Goal: Task Accomplishment & Management: Complete application form

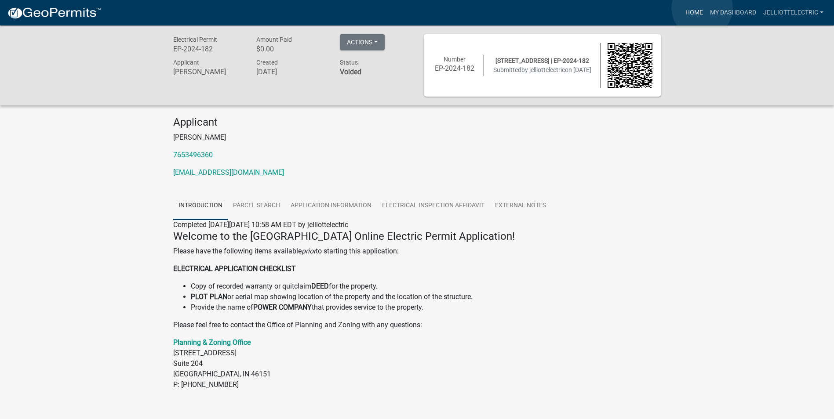
click at [702, 8] on link "Home" at bounding box center [694, 12] width 25 height 17
click at [45, 13] on img at bounding box center [54, 13] width 94 height 13
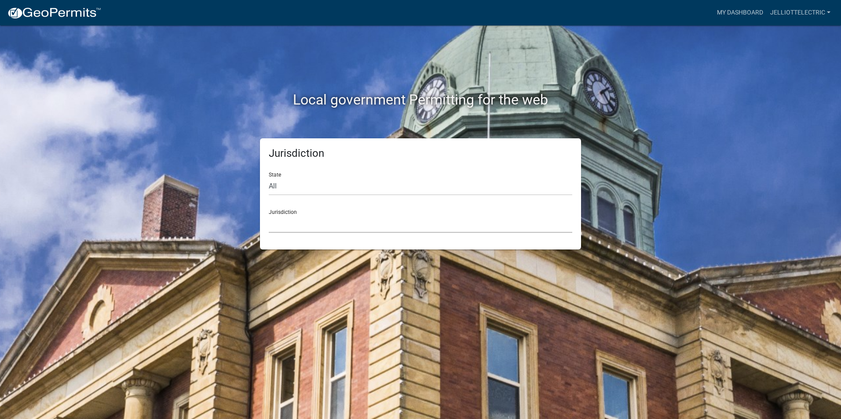
click at [284, 221] on select "[GEOGRAPHIC_DATA], [US_STATE] [GEOGRAPHIC_DATA], [US_STATE][PERSON_NAME][GEOGRA…" at bounding box center [420, 224] width 303 height 18
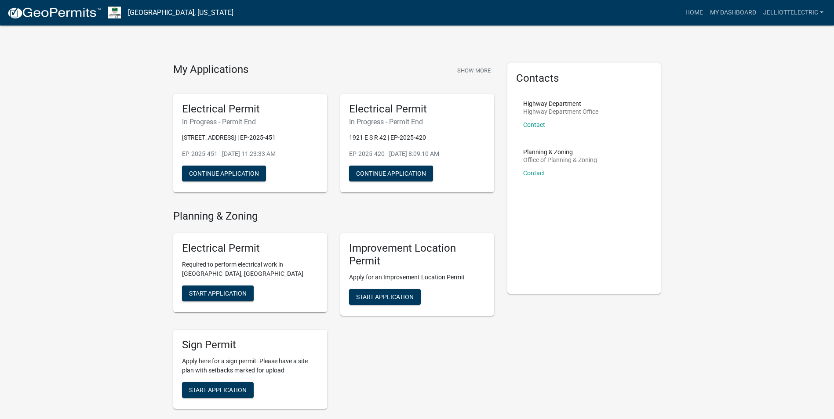
click at [225, 284] on div "Electrical Permit Required to perform electrical work in [GEOGRAPHIC_DATA], IN …" at bounding box center [250, 272] width 154 height 79
click at [217, 293] on span "Start Application" at bounding box center [218, 293] width 58 height 7
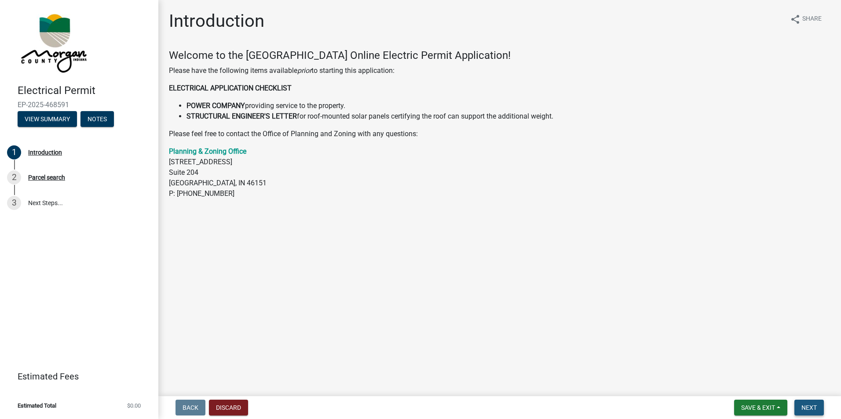
click at [818, 412] on button "Next" at bounding box center [808, 408] width 29 height 16
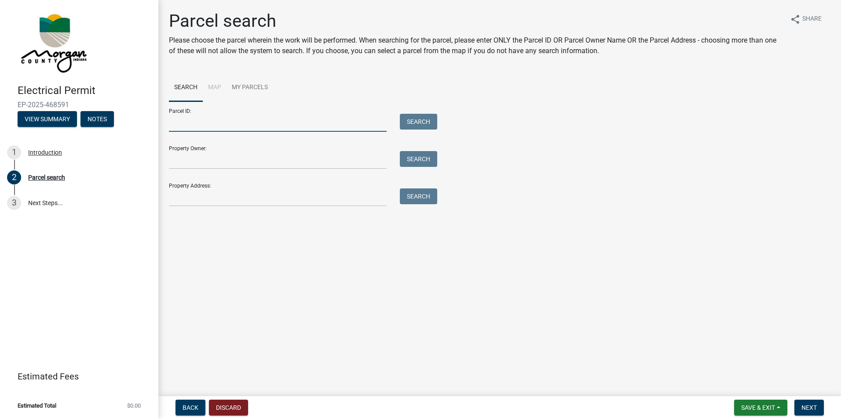
click at [206, 127] on input "Parcel ID:" at bounding box center [278, 123] width 218 height 18
click at [183, 160] on input "Property Owner:" at bounding box center [278, 160] width 218 height 18
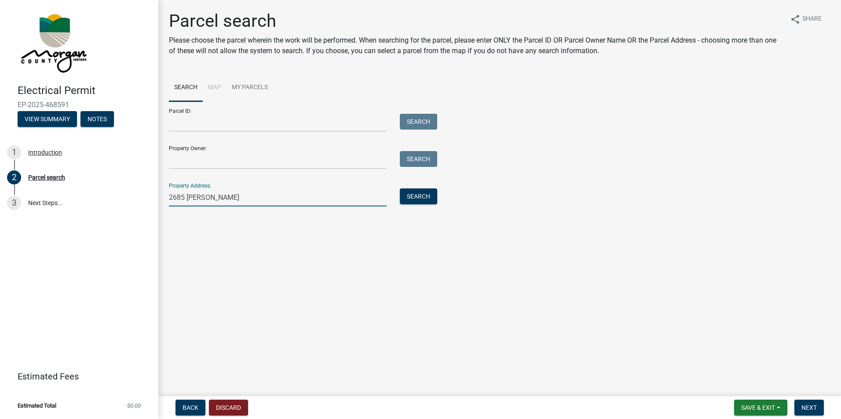
type input "[STREET_ADDRESS][PERSON_NAME]"
click at [412, 203] on button "Search" at bounding box center [418, 197] width 37 height 16
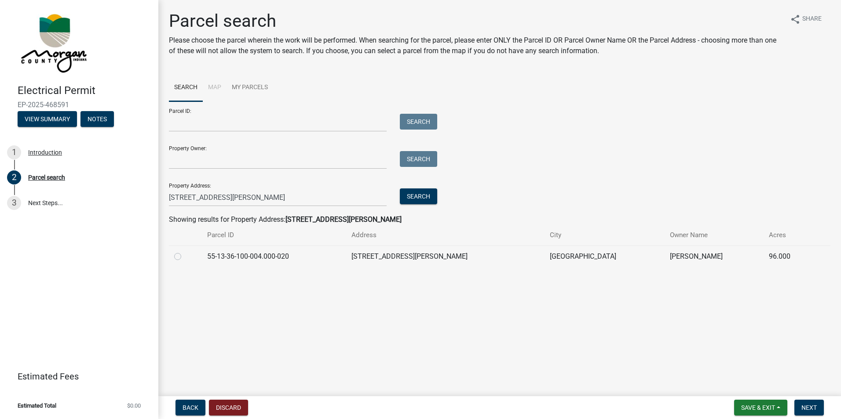
click at [185, 251] on label at bounding box center [185, 251] width 0 height 0
click at [185, 255] on input "radio" at bounding box center [188, 254] width 6 height 6
radio input "true"
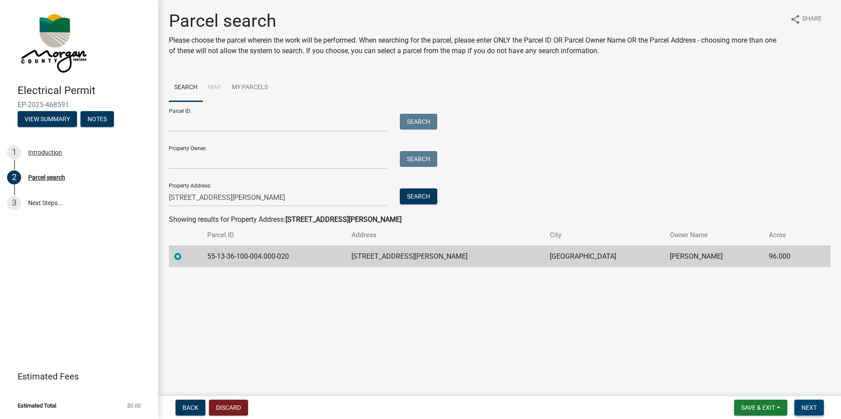
click at [820, 410] on button "Next" at bounding box center [808, 408] width 29 height 16
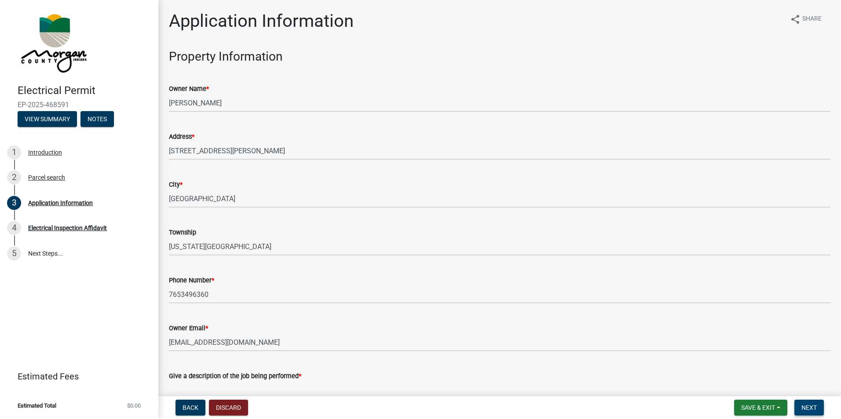
click at [819, 410] on button "Next" at bounding box center [808, 408] width 29 height 16
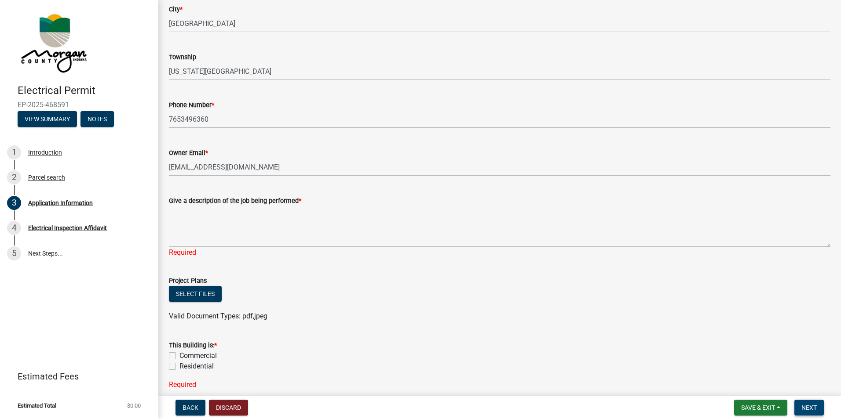
scroll to position [176, 0]
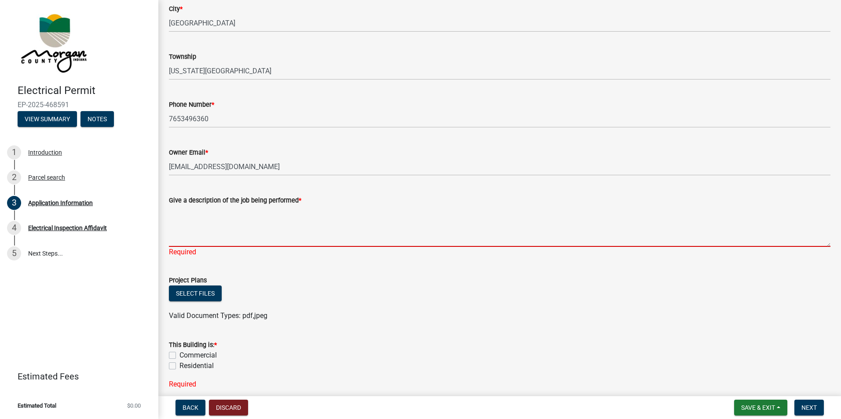
click at [213, 238] on textarea "Give a description of the job being performed *" at bounding box center [499, 226] width 661 height 41
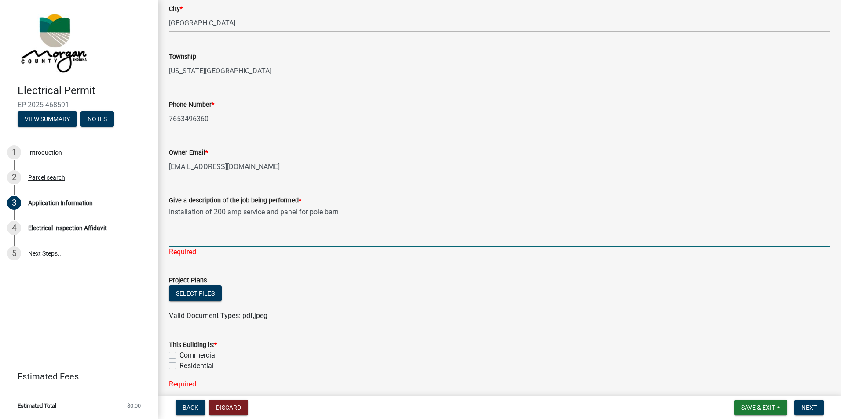
type textarea "Installation of 200 amp service and panel for pole barn"
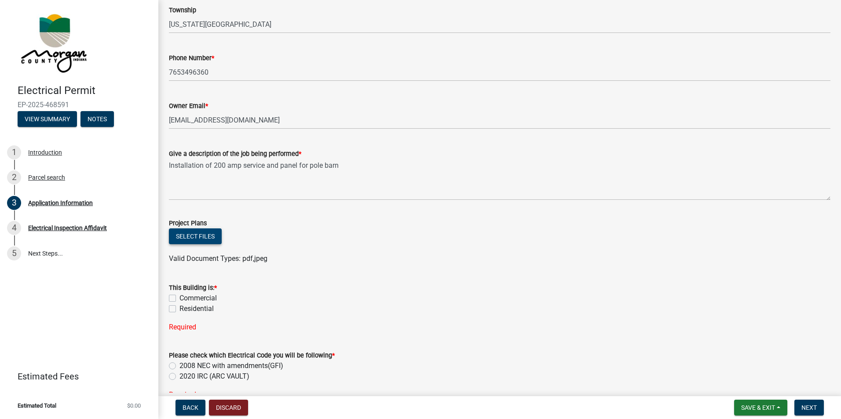
scroll to position [264, 0]
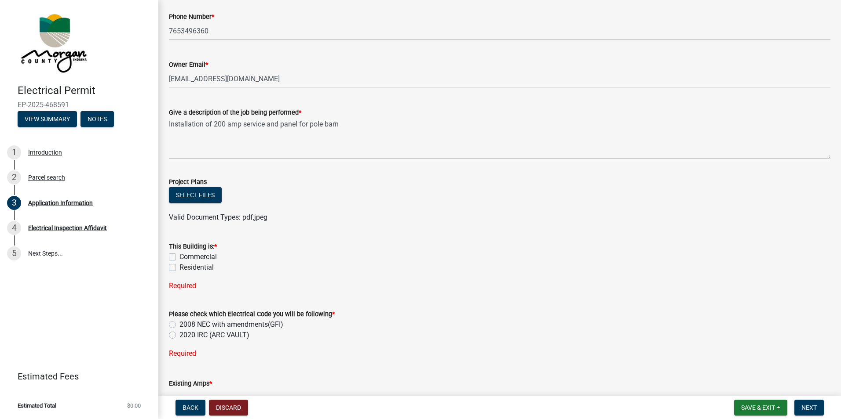
click at [179, 265] on label "Residential" at bounding box center [196, 267] width 34 height 11
click at [179, 265] on input "Residential" at bounding box center [182, 265] width 6 height 6
checkbox input "true"
checkbox input "false"
checkbox input "true"
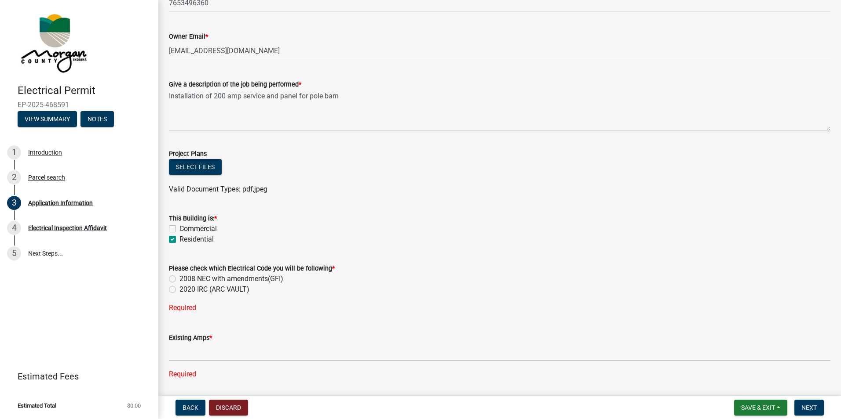
scroll to position [308, 0]
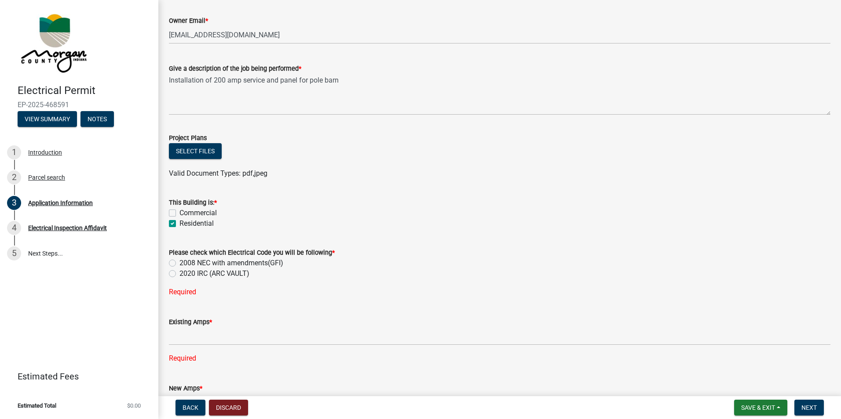
click at [173, 268] on div "2008 NEC with amendments(GFI)" at bounding box center [499, 263] width 661 height 11
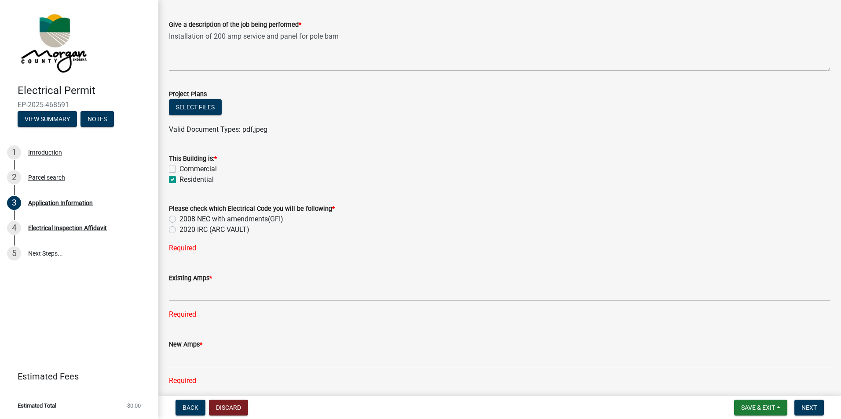
click at [179, 220] on label "2008 NEC with amendments(GFI)" at bounding box center [231, 219] width 104 height 11
click at [179, 220] on input "2008 NEC with amendments(GFI)" at bounding box center [182, 217] width 6 height 6
radio input "true"
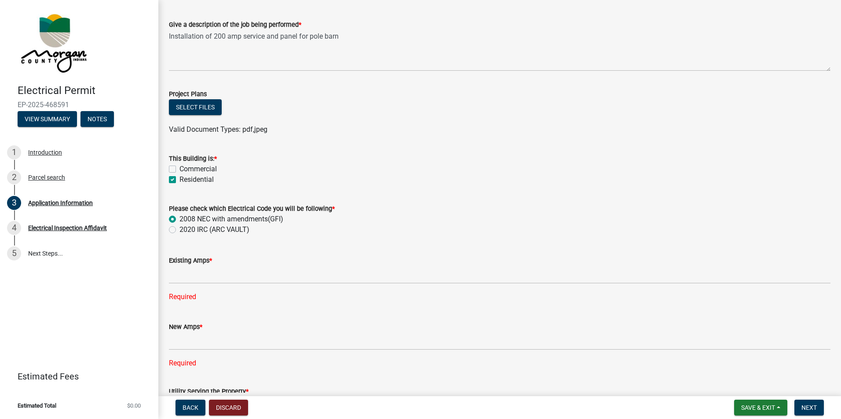
scroll to position [396, 0]
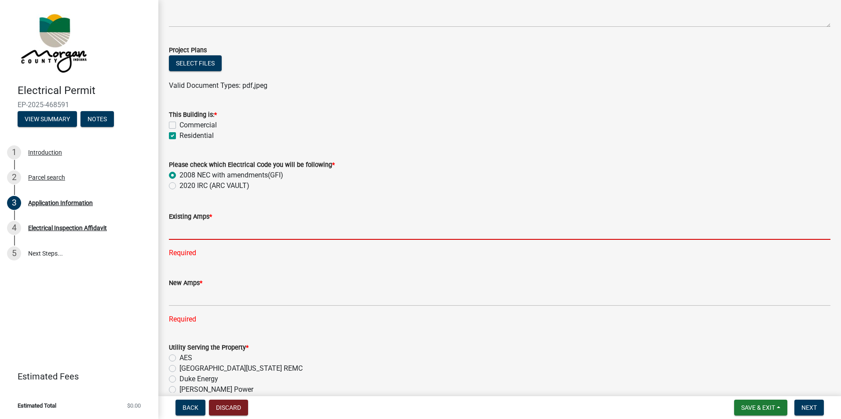
click at [191, 222] on input "text" at bounding box center [499, 231] width 661 height 18
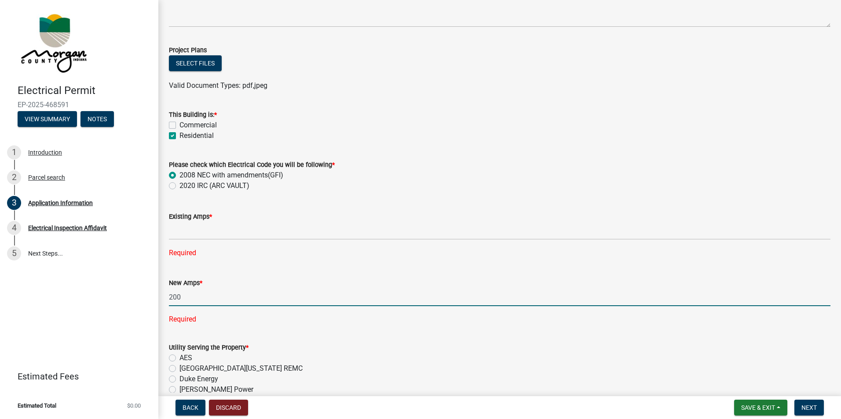
type input "200"
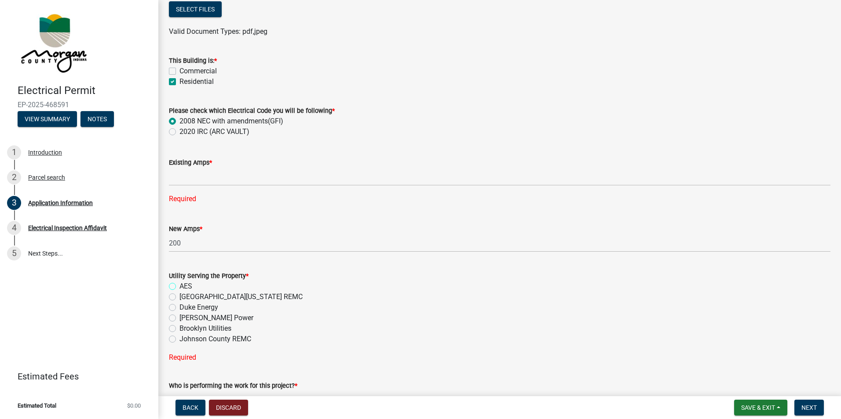
scroll to position [528, 0]
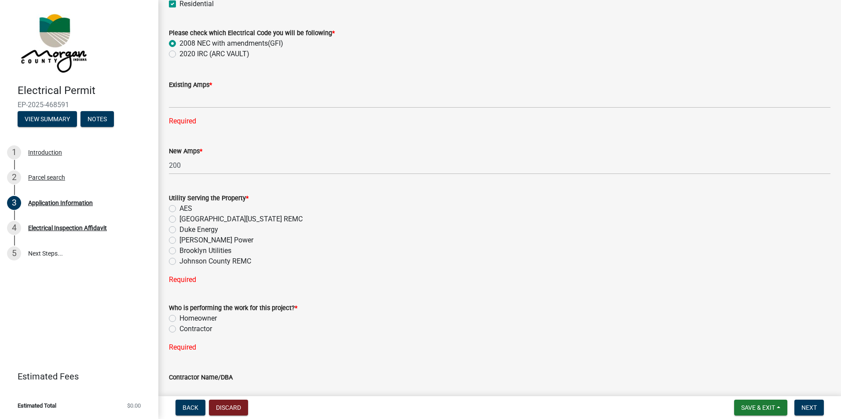
click at [179, 218] on label "[GEOGRAPHIC_DATA][US_STATE] REMC" at bounding box center [240, 219] width 123 height 11
click at [179, 218] on input "[GEOGRAPHIC_DATA][US_STATE] REMC" at bounding box center [182, 217] width 6 height 6
radio input "true"
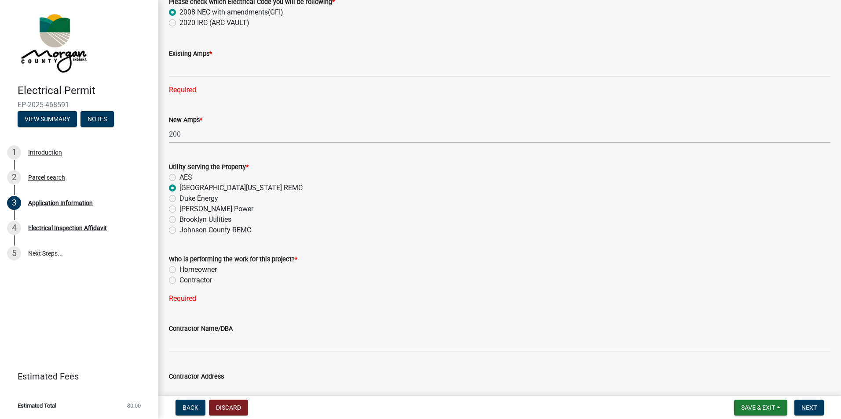
scroll to position [572, 0]
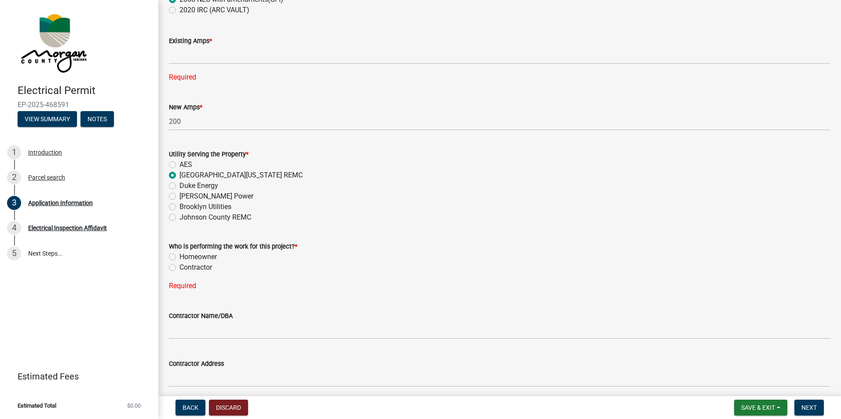
click at [179, 266] on label "Contractor" at bounding box center [195, 267] width 33 height 11
click at [179, 266] on input "Contractor" at bounding box center [182, 265] width 6 height 6
radio input "true"
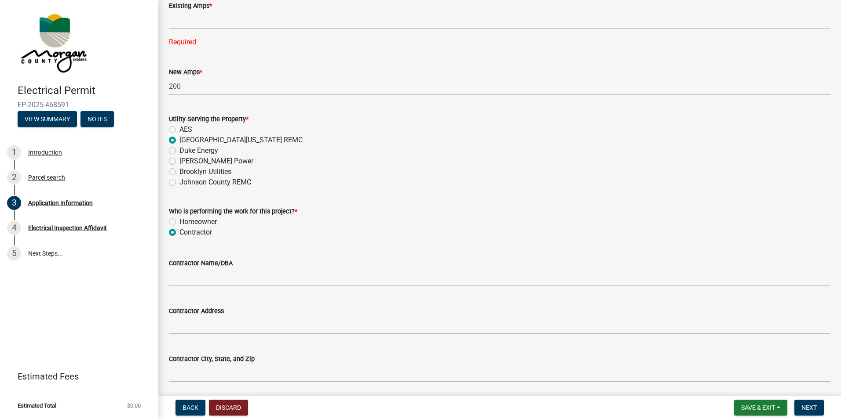
scroll to position [660, 0]
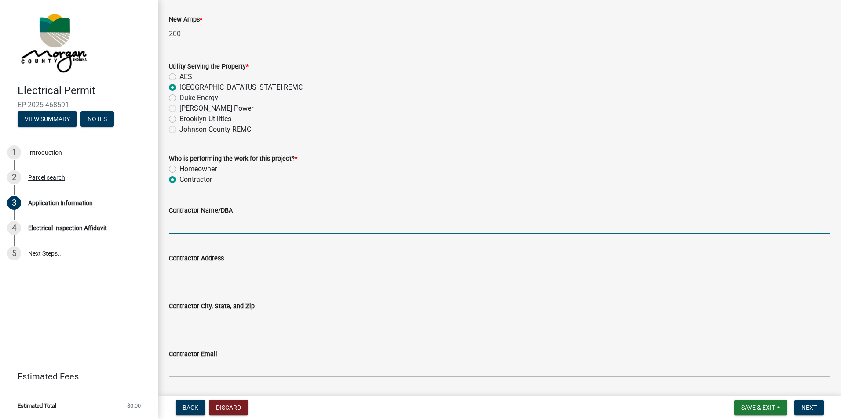
click at [213, 226] on input "Contractor Name/DBA" at bounding box center [499, 225] width 661 height 18
type input "[PERSON_NAME] Electric"
type input "100"
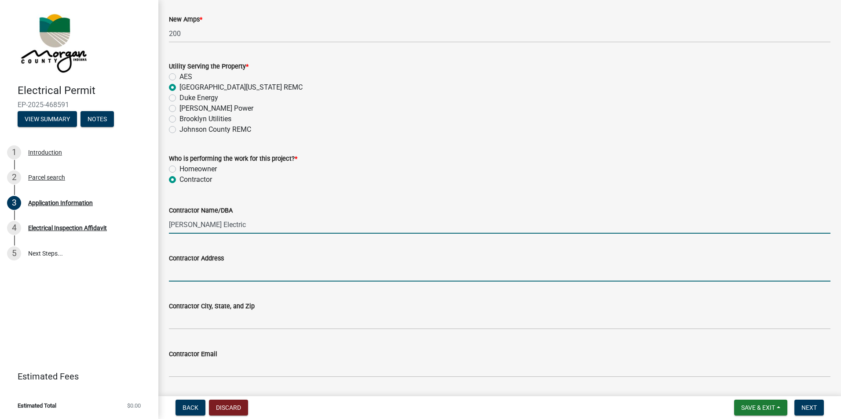
type input "[STREET_ADDRESS][PERSON_NAME]"
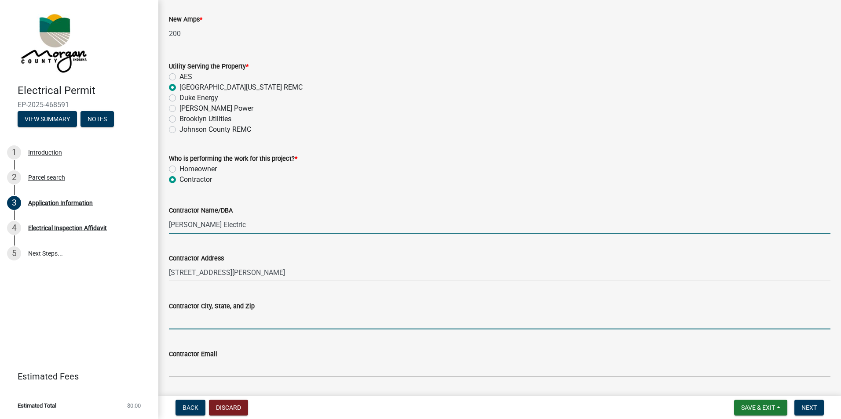
type input "[GEOGRAPHIC_DATA], IN 46151"
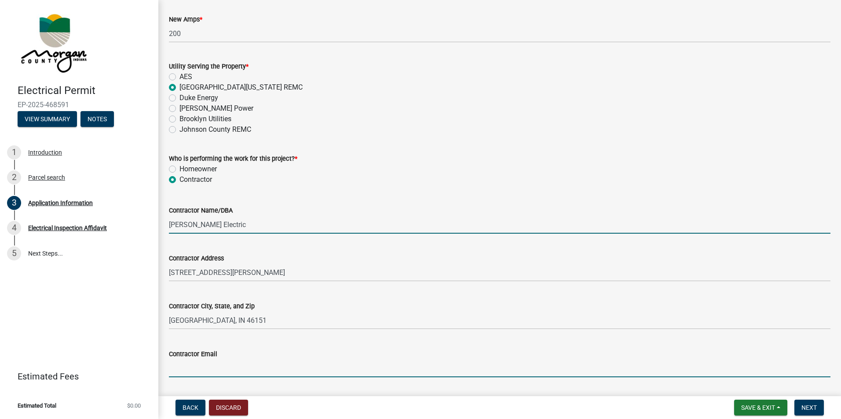
type input "[EMAIL_ADDRESS][DOMAIN_NAME]"
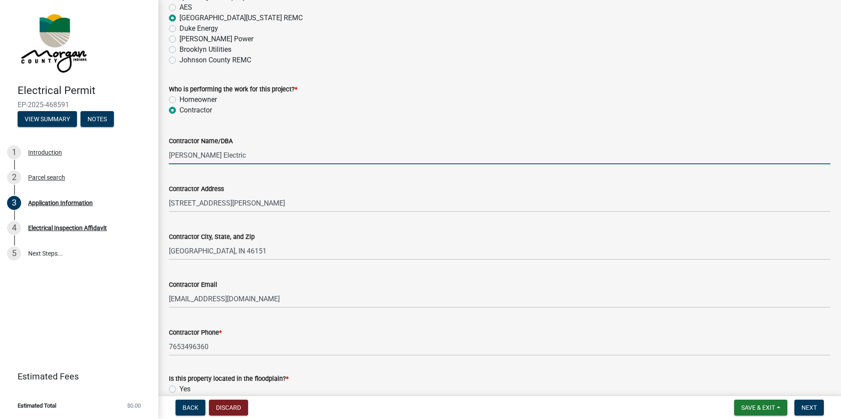
scroll to position [784, 0]
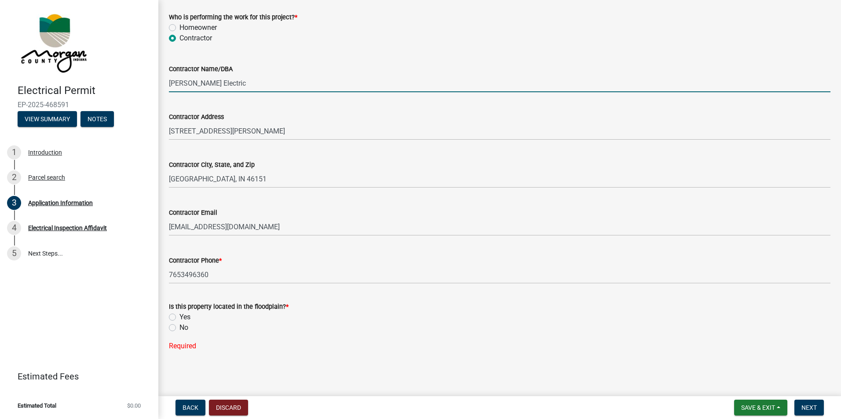
click at [179, 326] on label "No" at bounding box center [183, 328] width 9 height 11
click at [179, 326] on input "No" at bounding box center [182, 326] width 6 height 6
radio input "true"
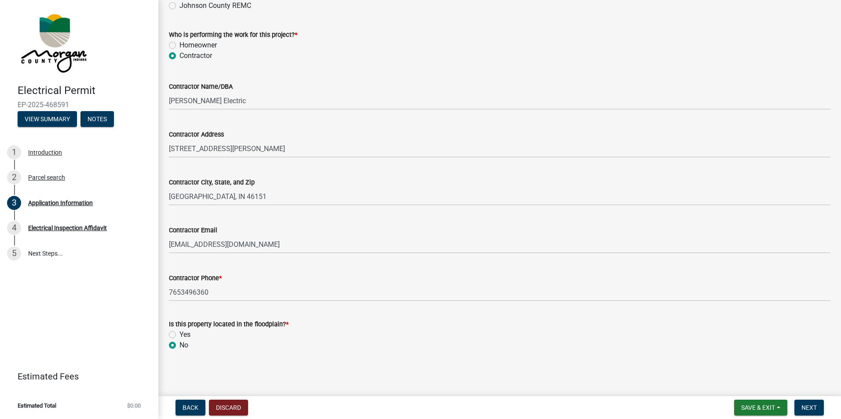
scroll to position [766, 0]
click at [804, 408] on span "Next" at bounding box center [808, 408] width 15 height 7
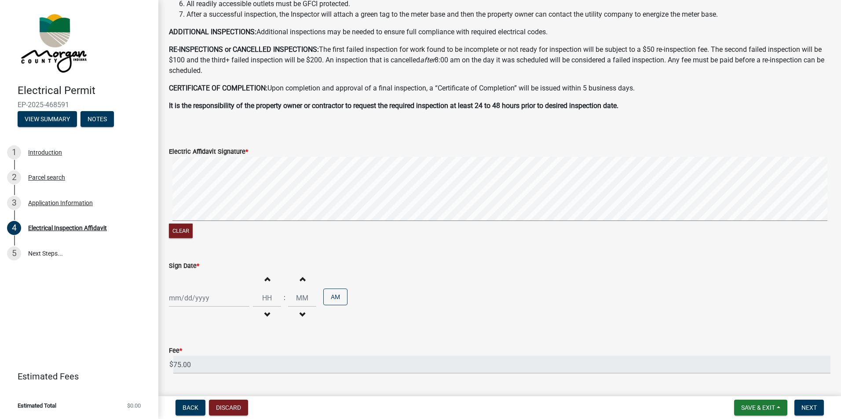
scroll to position [255, 0]
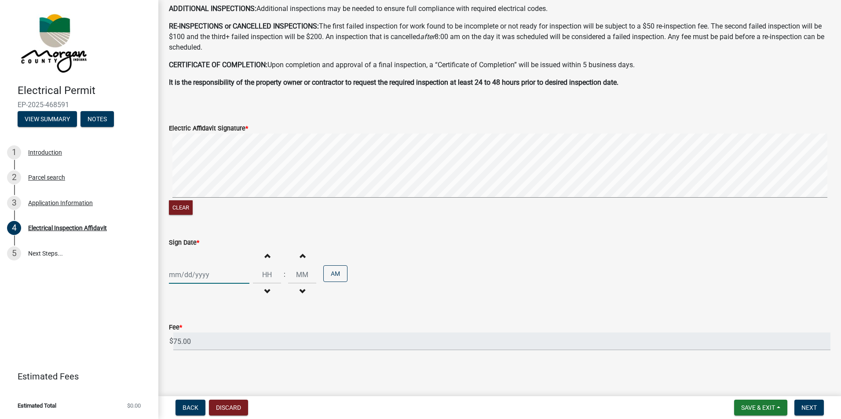
click at [211, 283] on div at bounding box center [209, 275] width 80 height 18
select select "8"
select select "2025"
click at [178, 243] on div "25" at bounding box center [178, 242] width 14 height 14
type input "[DATE]"
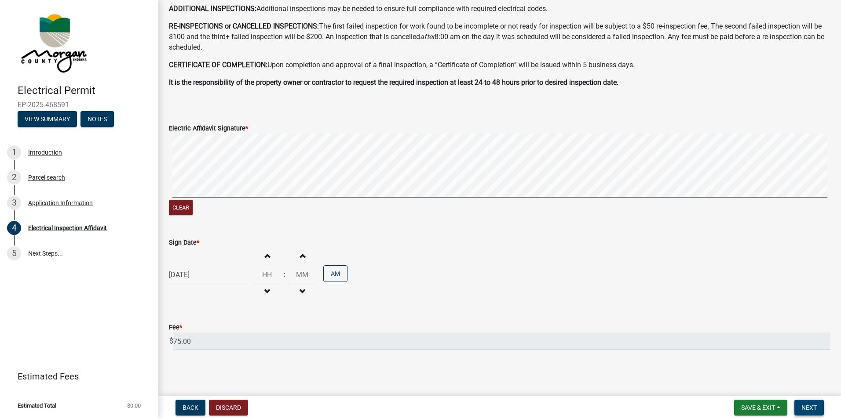
click at [814, 407] on span "Next" at bounding box center [808, 408] width 15 height 7
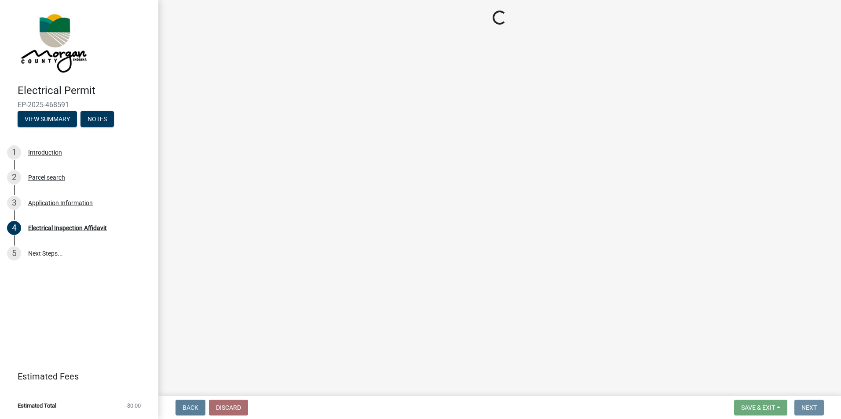
scroll to position [0, 0]
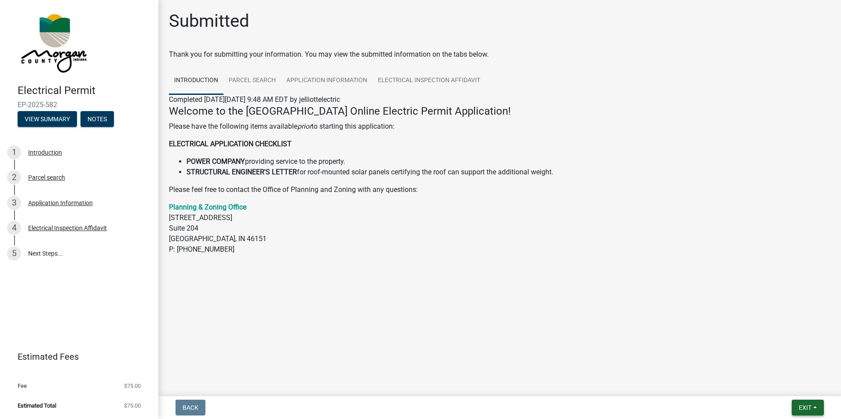
click at [792, 406] on button "Exit" at bounding box center [807, 408] width 32 height 16
